Goal: Find specific page/section: Find specific page/section

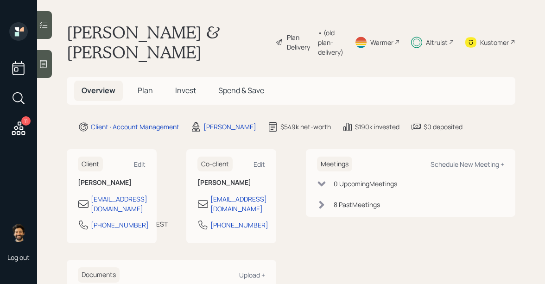
click at [190, 85] on span "Invest" at bounding box center [185, 90] width 21 height 10
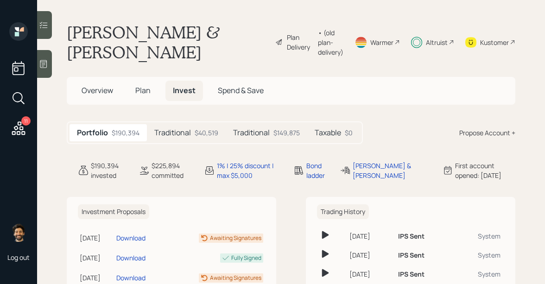
click at [443, 38] on div "Altruist" at bounding box center [437, 43] width 22 height 10
